Goal: Task Accomplishment & Management: Use online tool/utility

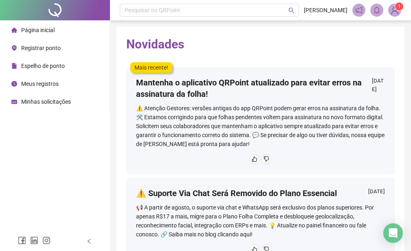
click at [38, 42] on div "Registrar ponto" at bounding box center [35, 48] width 49 height 16
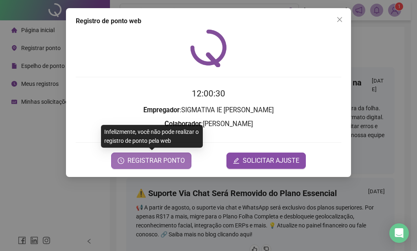
click at [176, 162] on span "REGISTRAR PONTO" at bounding box center [155, 161] width 57 height 10
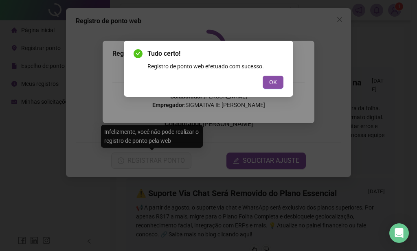
click at [273, 83] on span "OK" at bounding box center [273, 82] width 8 height 9
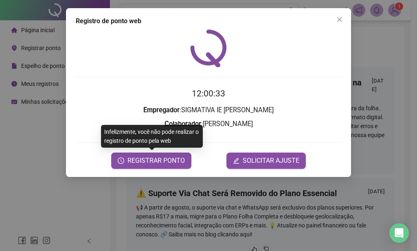
drag, startPoint x: 339, startPoint y: 22, endPoint x: 252, endPoint y: 89, distance: 110.4
click at [339, 22] on icon "close" at bounding box center [339, 19] width 7 height 7
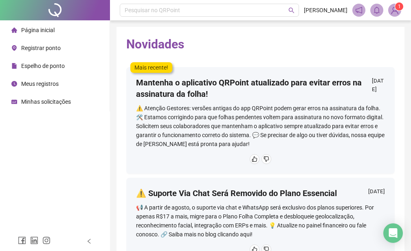
click at [88, 165] on div "Página inicial Registrar ponto Espelho de ponto Meus registros Minhas solicitaç…" at bounding box center [55, 116] width 110 height 232
